Goal: Task Accomplishment & Management: Use online tool/utility

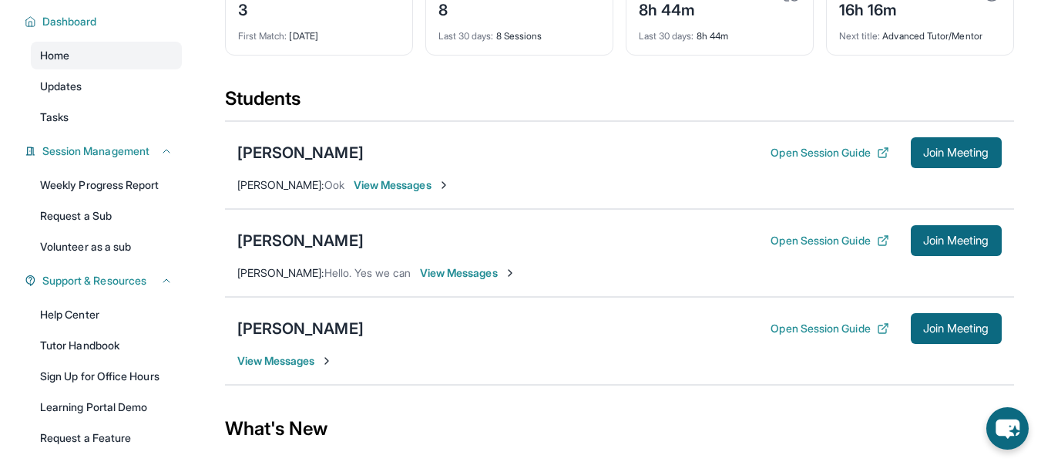
scroll to position [109, 0]
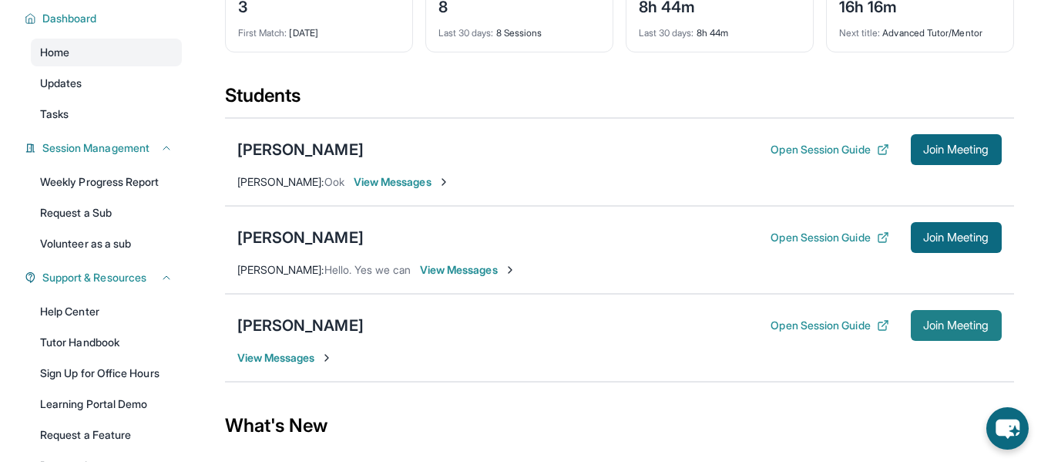
click at [923, 314] on button "Join Meeting" at bounding box center [956, 325] width 91 height 31
click at [936, 327] on span "Join Meeting" at bounding box center [956, 325] width 66 height 9
click at [953, 326] on span "Join Meeting" at bounding box center [956, 325] width 66 height 9
click at [959, 321] on span "Join Meeting" at bounding box center [956, 325] width 66 height 9
click at [938, 324] on span "Join Meeting" at bounding box center [956, 325] width 66 height 9
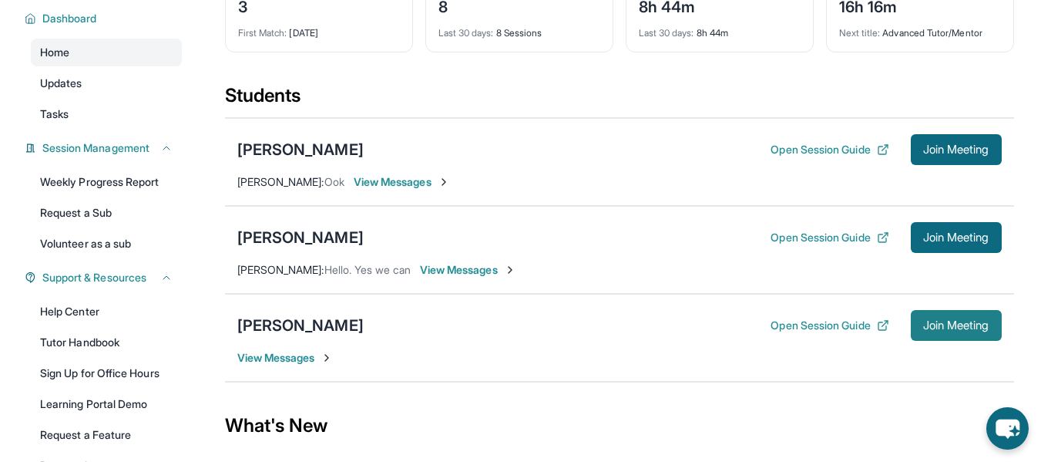
click at [923, 327] on span "Join Meeting" at bounding box center [956, 325] width 66 height 9
click at [928, 328] on span "Join Meeting" at bounding box center [956, 325] width 66 height 9
click at [943, 330] on span "Join Meeting" at bounding box center [956, 325] width 66 height 9
click at [951, 321] on span "Join Meeting" at bounding box center [956, 325] width 66 height 9
